Goal: Task Accomplishment & Management: Manage account settings

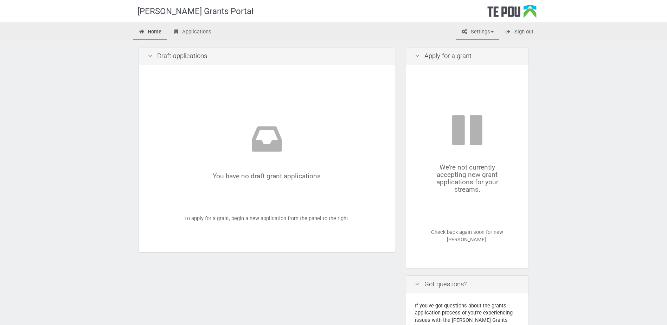
click at [482, 34] on link "Settings" at bounding box center [477, 32] width 43 height 15
click at [476, 50] on link "Profile" at bounding box center [472, 47] width 56 height 10
